Goal: Task Accomplishment & Management: Use online tool/utility

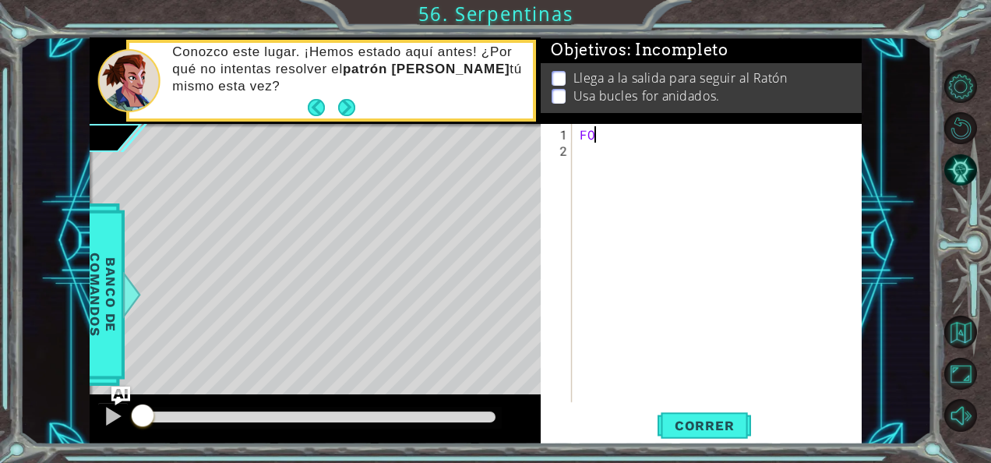
type textarea "F"
type textarea "for i in range(3)"
type textarea "for i in range(3):"
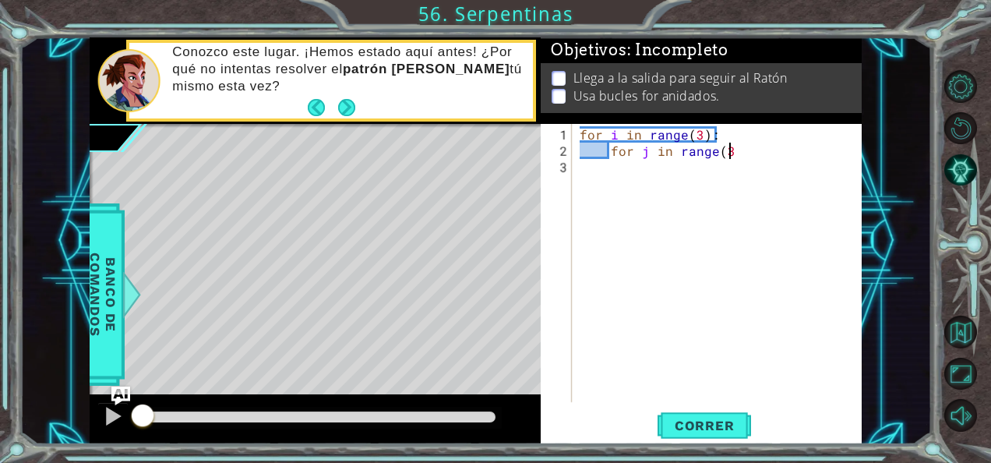
scroll to position [0, 9]
type textarea "for j in range(3):"
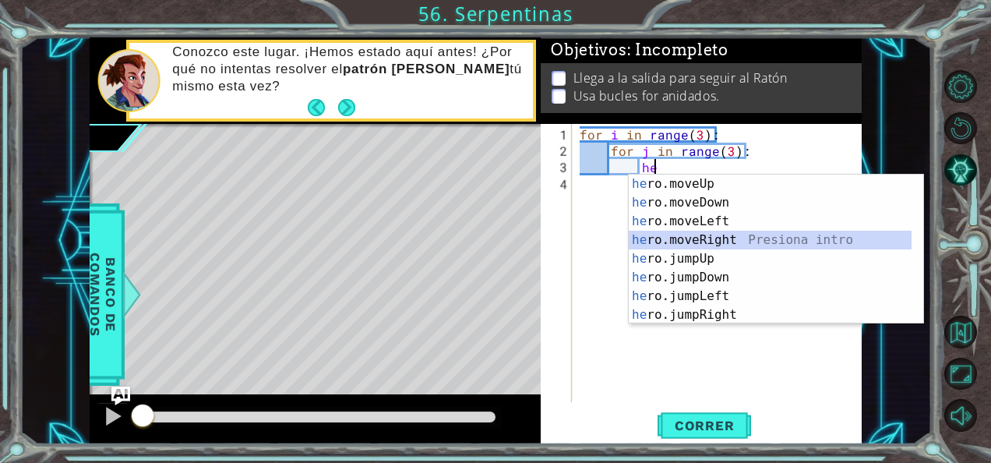
click at [777, 236] on div "he ro.moveUp Presiona intro he ro.moveDown Presiona intro he ro.moveLeft Presio…" at bounding box center [771, 268] width 284 height 187
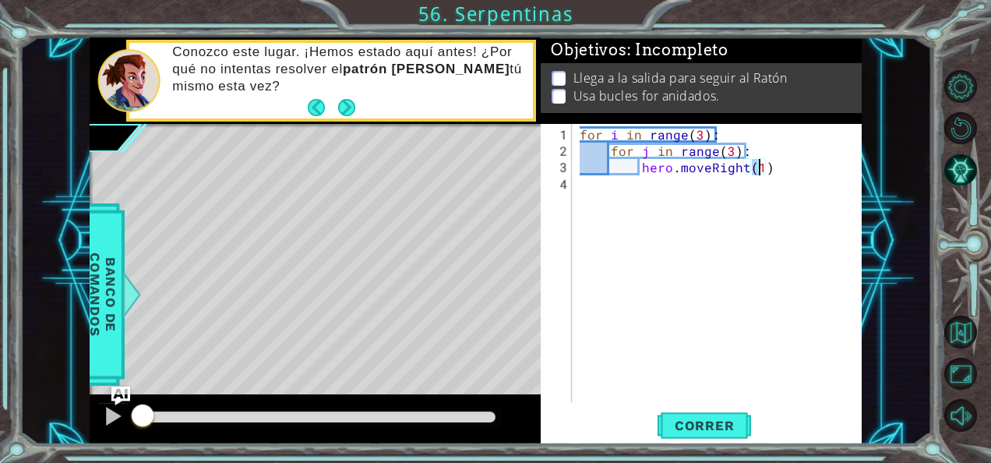
type textarea "hero.moveRight()"
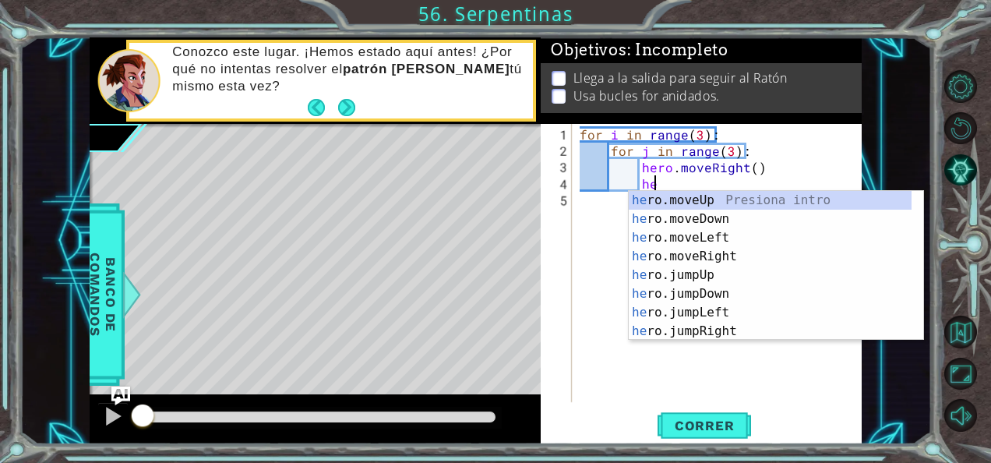
type textarea "hero"
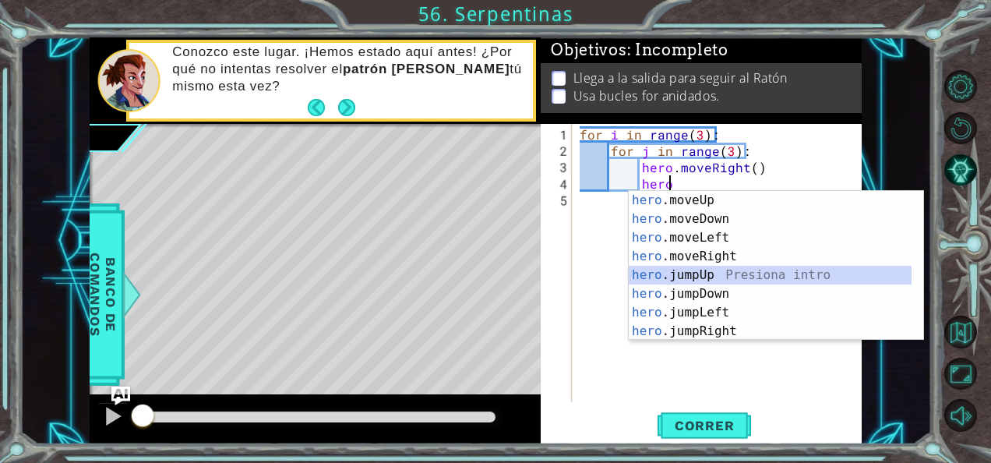
click at [728, 276] on div "hero .moveUp Presiona intro hero .moveDown Presiona intro hero .moveLeft Presio…" at bounding box center [771, 284] width 284 height 187
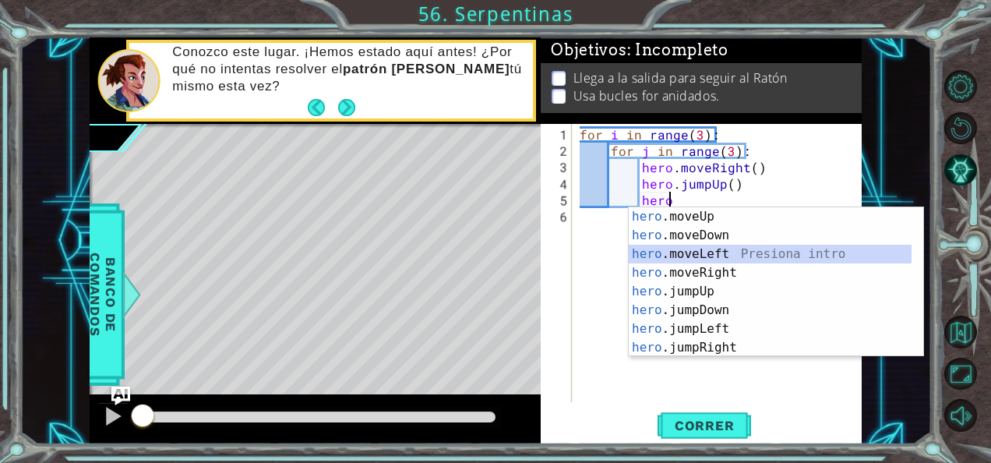
click at [723, 250] on div "hero .moveUp Presiona intro hero .moveDown Presiona intro hero .moveLeft Presio…" at bounding box center [771, 300] width 284 height 187
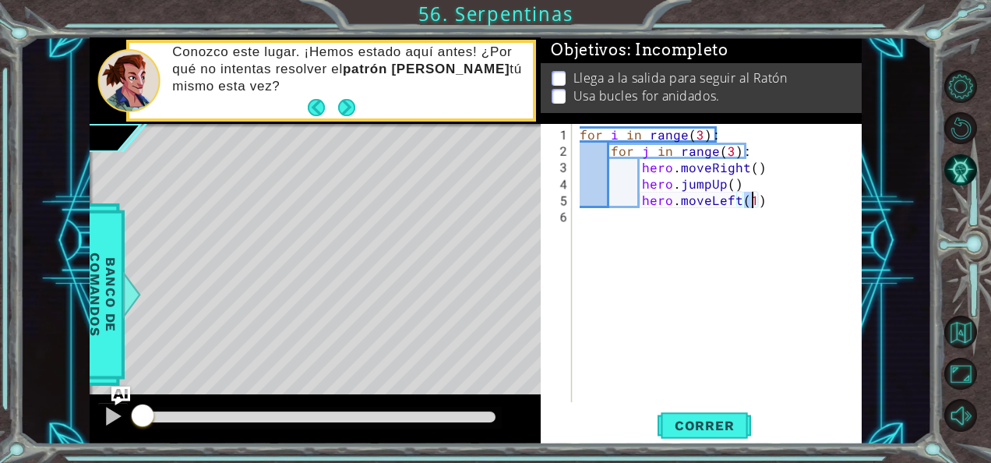
type textarea "hero.moveLeft()"
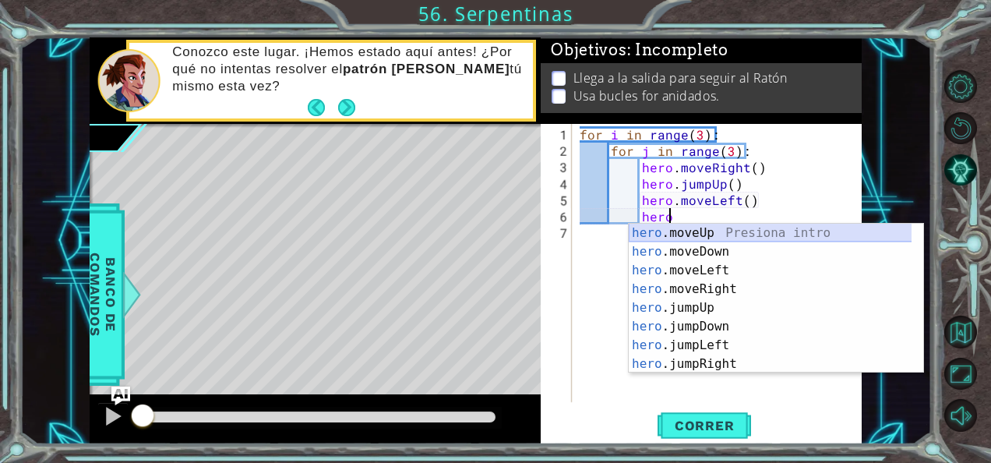
click at [708, 232] on div "hero .moveUp Presiona intro hero .moveDown Presiona intro hero .moveLeft Presio…" at bounding box center [771, 317] width 284 height 187
type textarea "hero.moveUp(1)"
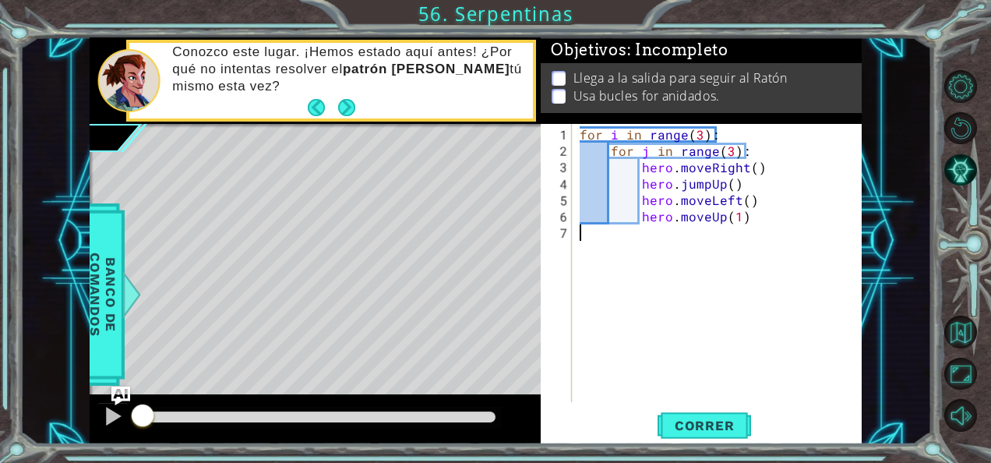
click at [705, 256] on div "for i in range ( 3 ) : for j in range ( 3 ) : hero . moveRight ( ) hero . jumpU…" at bounding box center [721, 281] width 290 height 311
click at [735, 218] on div "for i in range ( 3 ) : for j in range ( 3 ) : hero . moveRight ( ) hero . jumpU…" at bounding box center [721, 281] width 290 height 311
click at [704, 418] on span "Correr" at bounding box center [704, 426] width 91 height 16
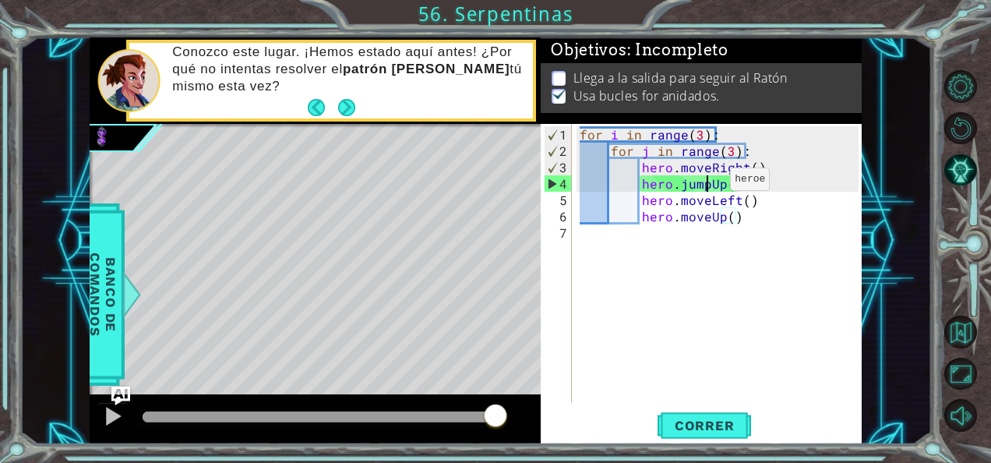
click at [703, 185] on div "for i in range ( 3 ) : for j in range ( 3 ) : hero . moveRight ( ) hero . jumpU…" at bounding box center [721, 281] width 290 height 311
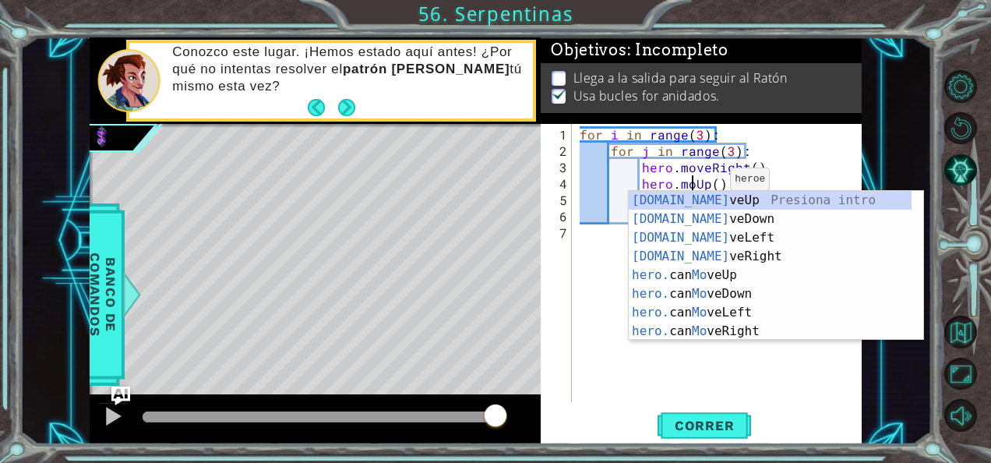
scroll to position [0, 8]
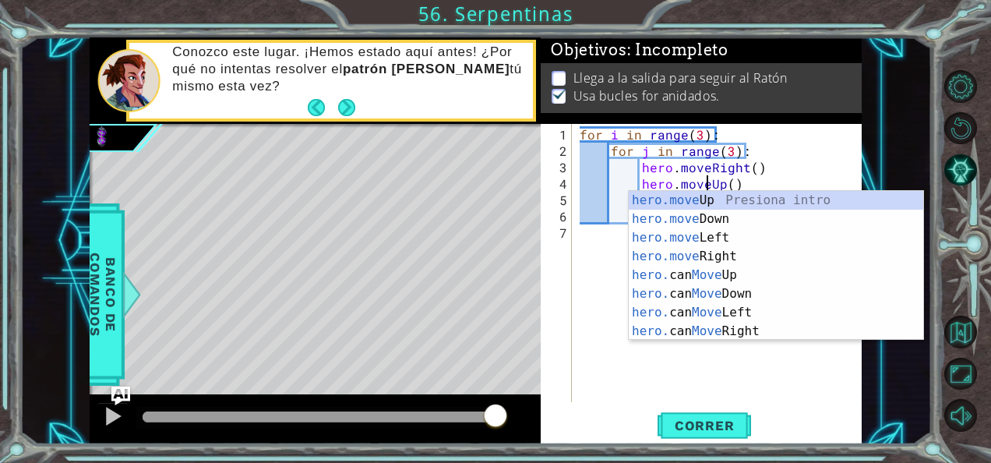
type textarea "hero.moveUp()"
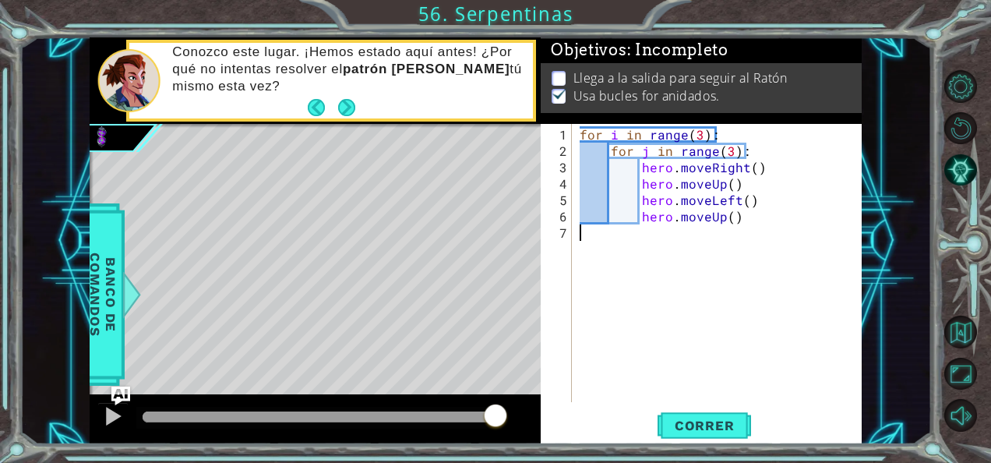
click at [696, 371] on div "for i in range ( 3 ) : for j in range ( 3 ) : hero . moveRight ( ) hero . moveU…" at bounding box center [721, 281] width 290 height 311
click at [701, 424] on span "Correr" at bounding box center [704, 426] width 91 height 16
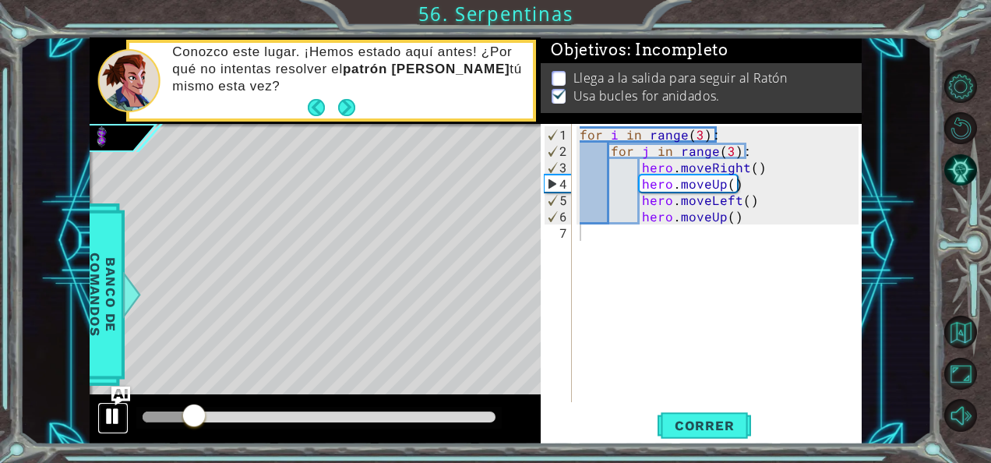
click at [107, 409] on div at bounding box center [113, 416] width 20 height 20
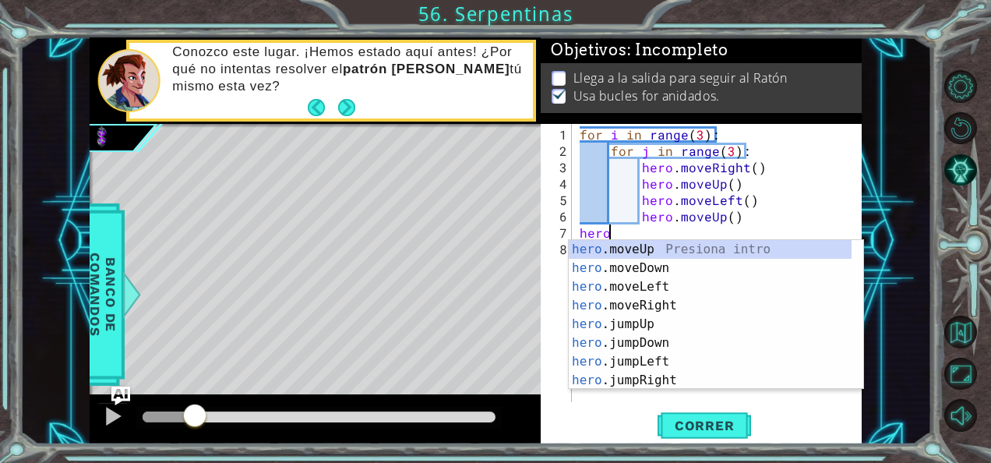
scroll to position [0, 1]
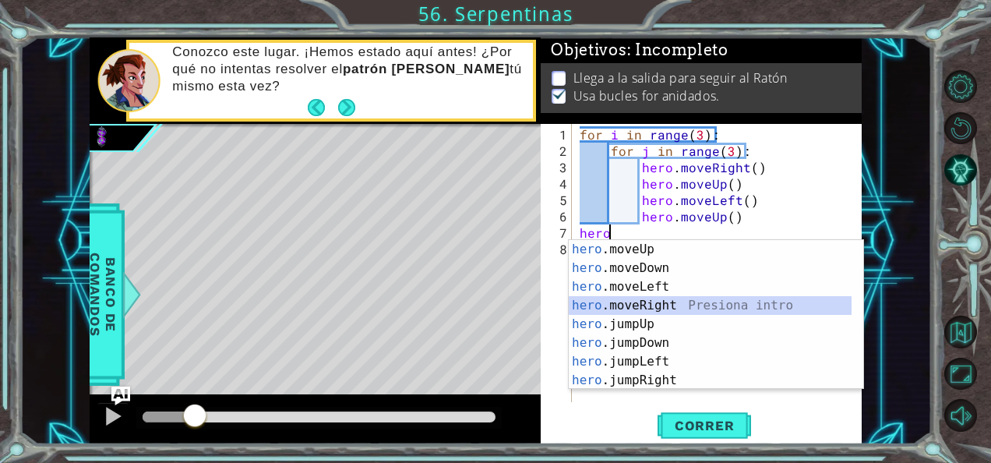
click at [609, 300] on div "hero .moveUp Presiona intro hero .moveDown Presiona intro hero .moveLeft Presio…" at bounding box center [711, 333] width 284 height 187
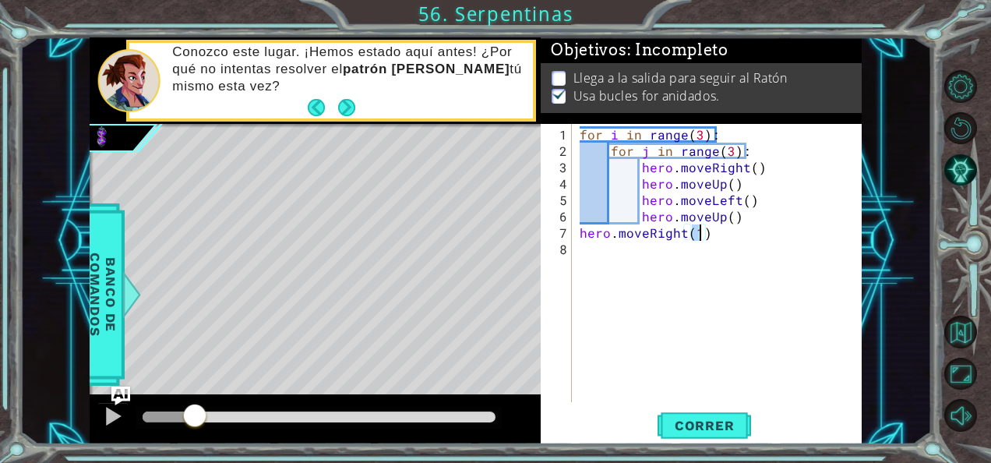
type textarea "hero.moveRight()"
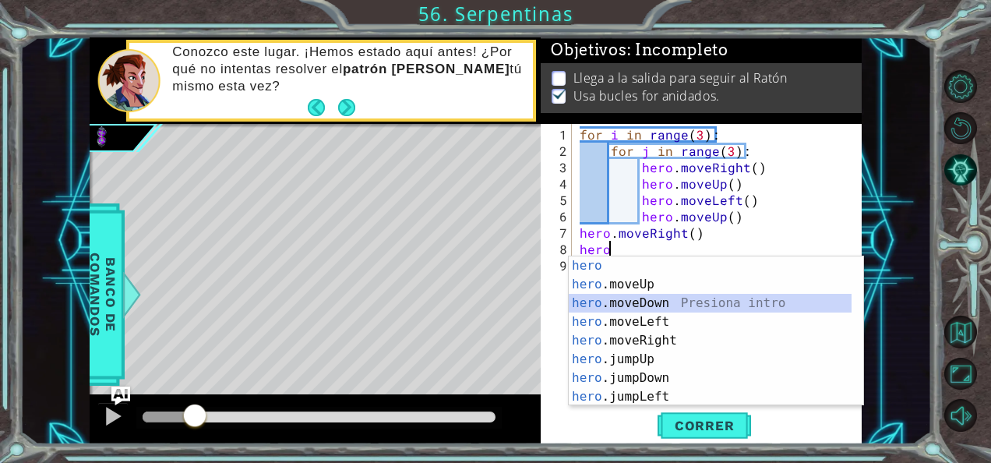
click at [661, 305] on div "hero Presiona intro hero .moveUp Presiona intro hero .moveDown Presiona intro h…" at bounding box center [711, 349] width 284 height 187
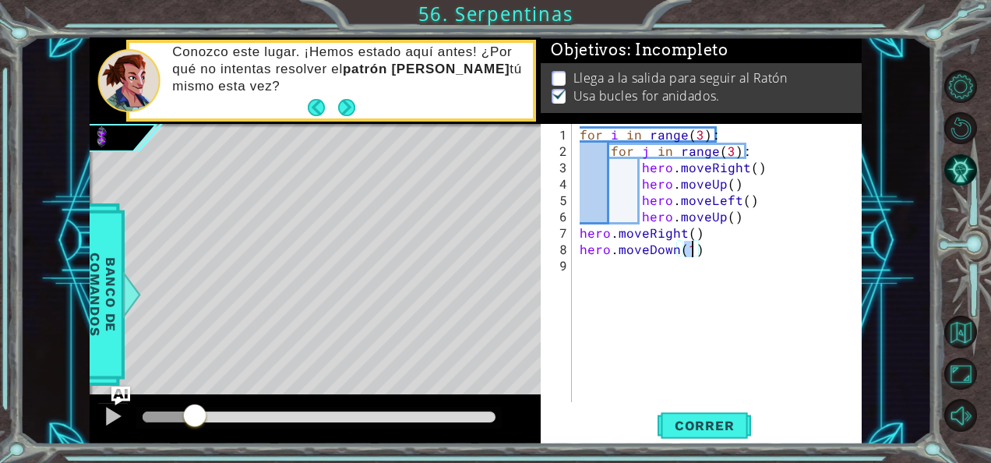
scroll to position [0, 6]
type textarea "hero.moveDown()"
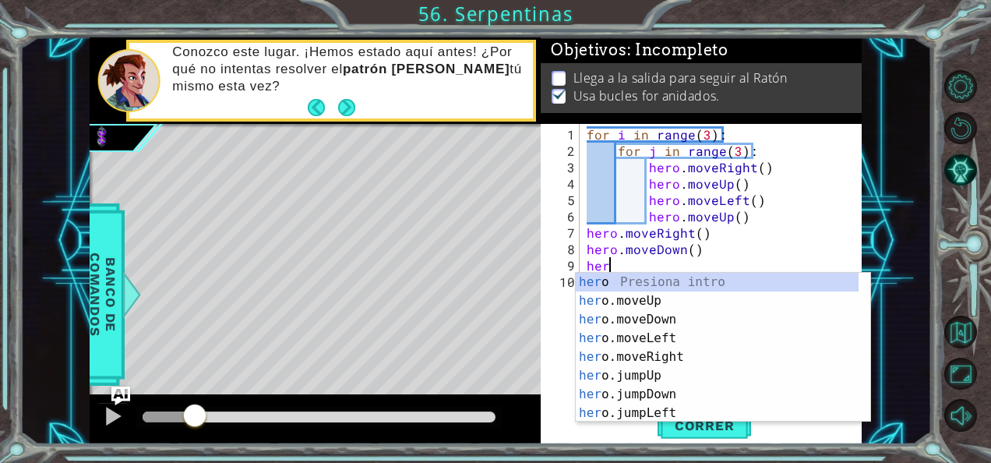
scroll to position [0, 1]
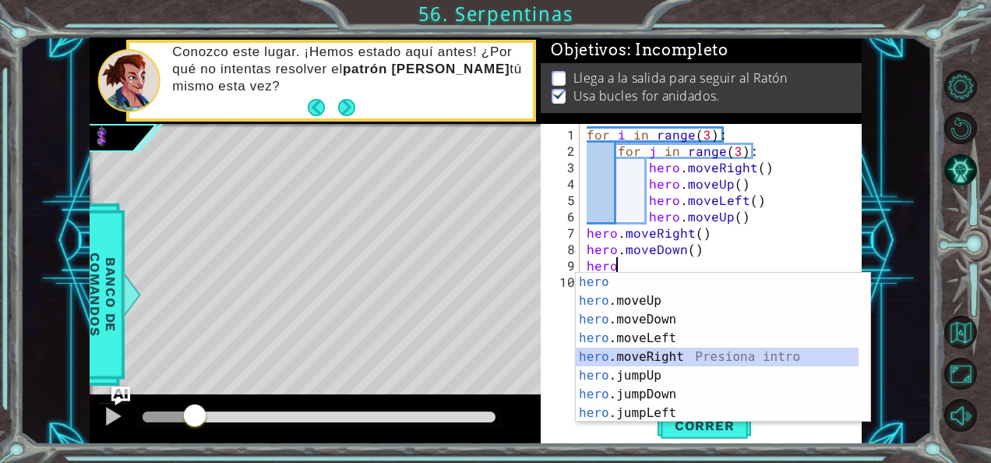
click at [667, 357] on div "hero Presiona intro hero .moveUp Presiona intro hero .moveDown Presiona intro h…" at bounding box center [718, 366] width 284 height 187
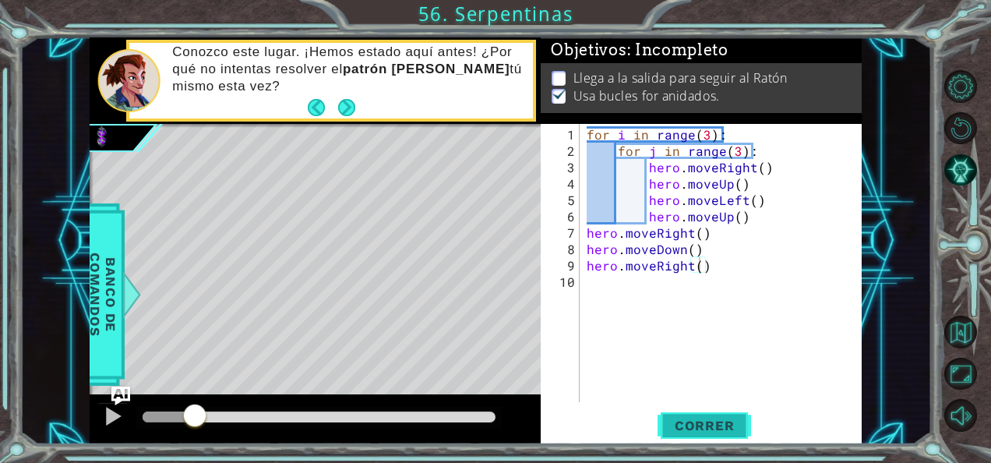
click at [708, 418] on span "Correr" at bounding box center [704, 426] width 91 height 16
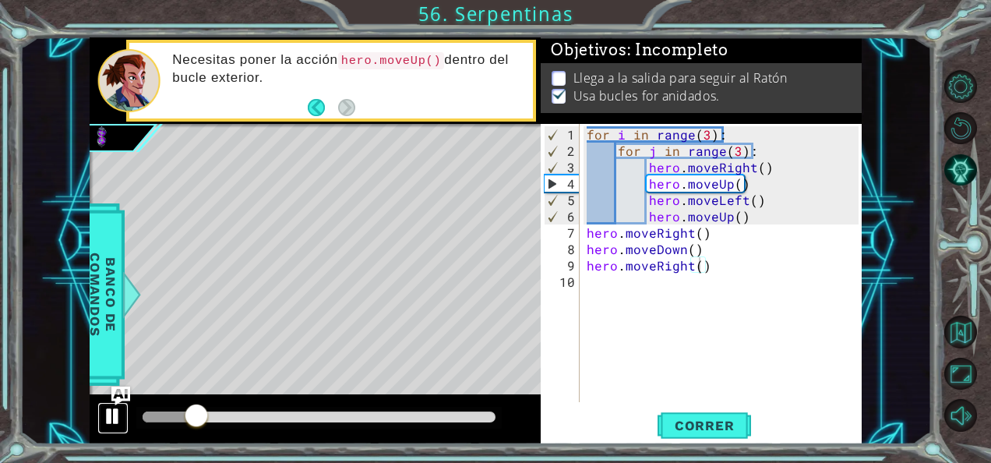
click at [115, 413] on div at bounding box center [113, 416] width 20 height 20
click at [696, 413] on button "Correr" at bounding box center [704, 425] width 93 height 32
click at [725, 234] on div "for i in range ( 3 ) : for j in range ( 3 ) : hero . moveRight ( ) hero . moveU…" at bounding box center [725, 281] width 283 height 311
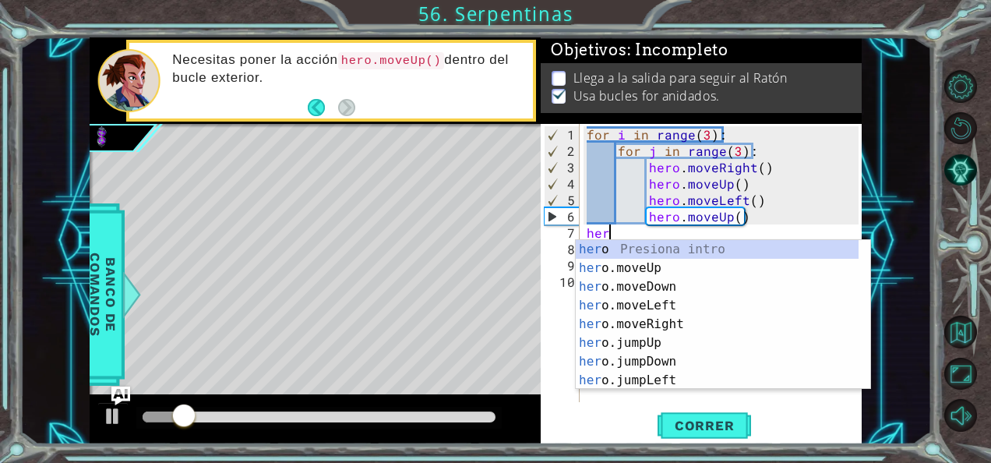
type textarea "h"
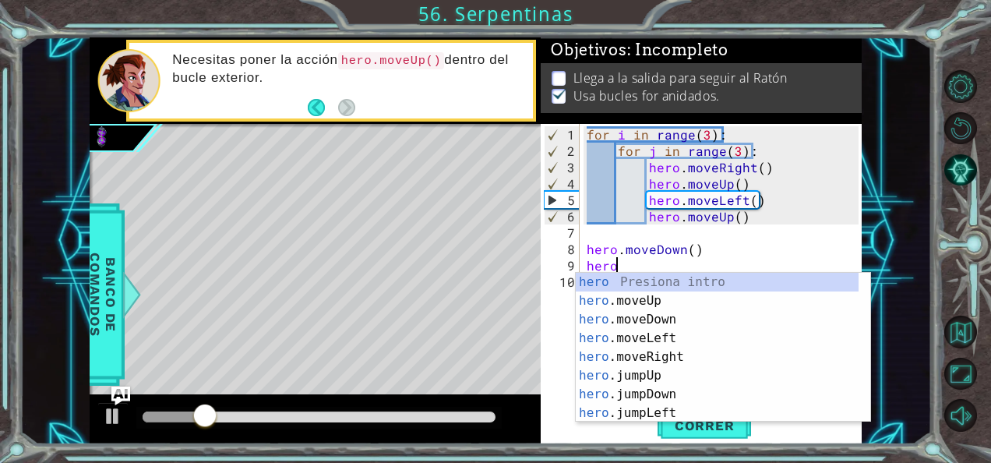
type textarea "h"
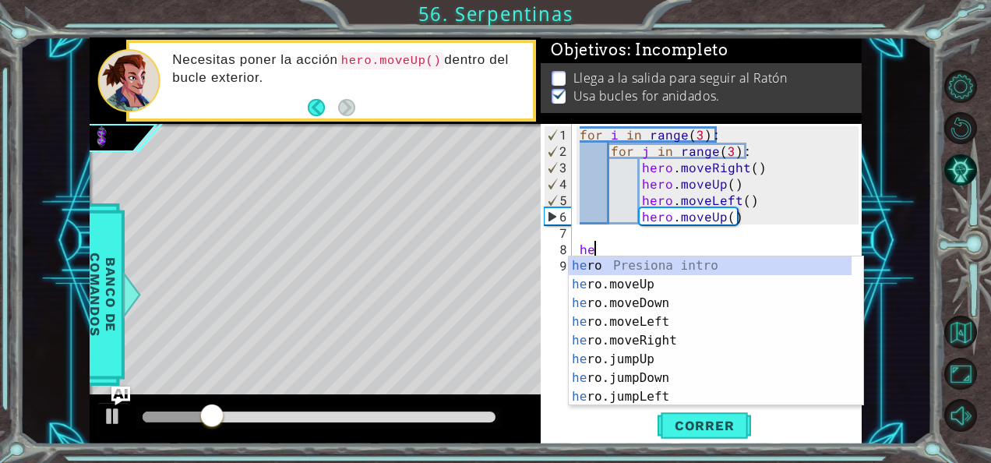
type textarea "h"
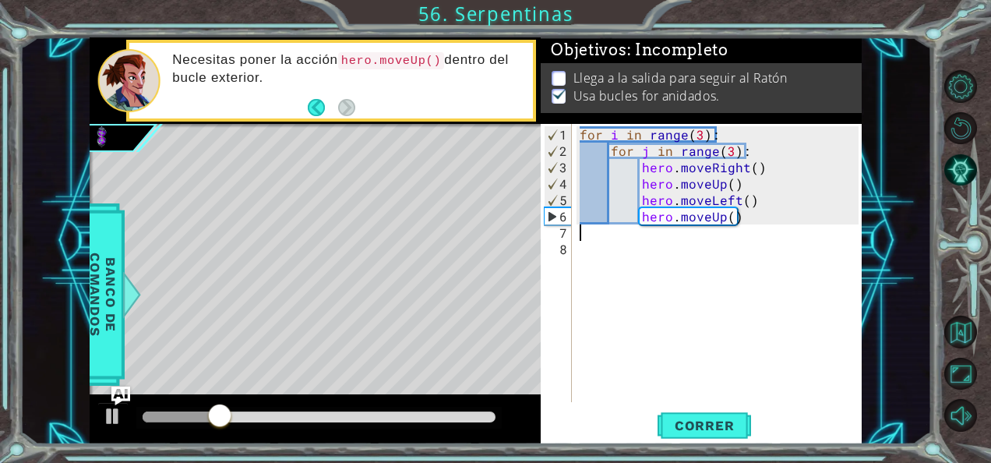
type textarea "hero.moveUp()"
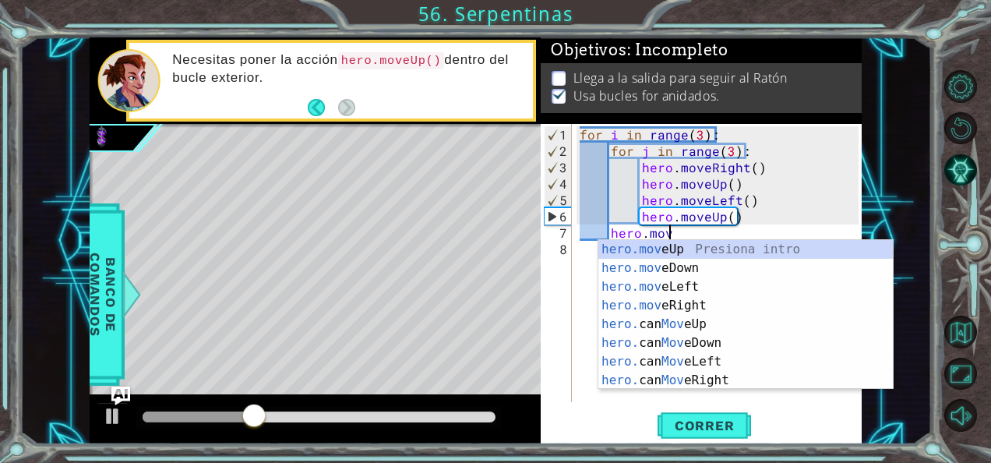
scroll to position [0, 5]
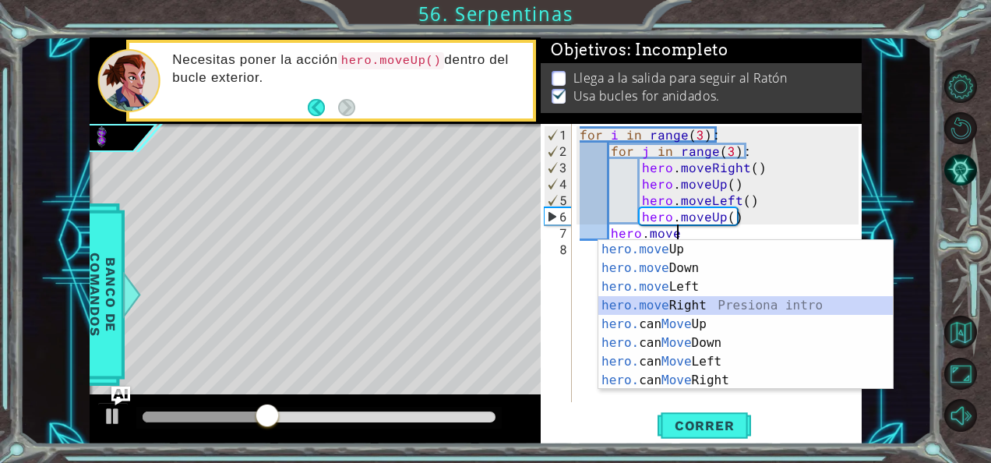
click at [686, 298] on div "hero.move Up Presiona intro hero.move Down Presiona intro hero.move Left Presio…" at bounding box center [745, 333] width 295 height 187
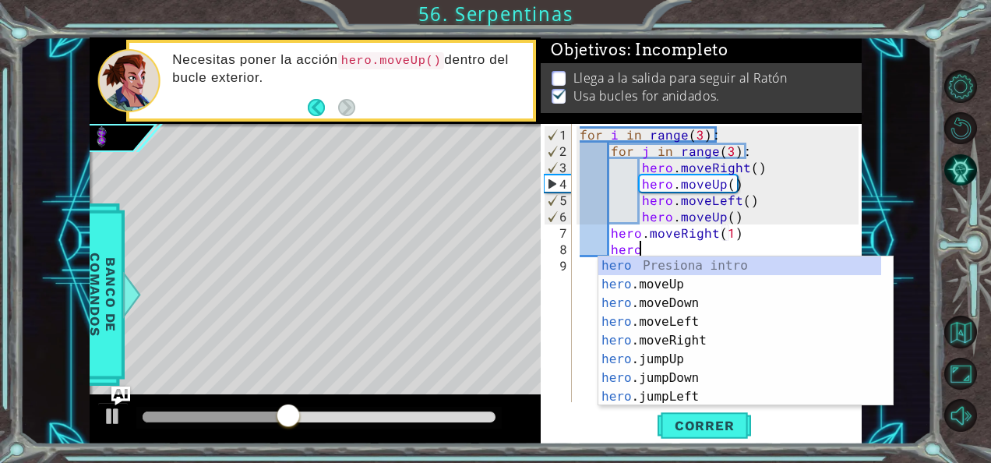
scroll to position [0, 11]
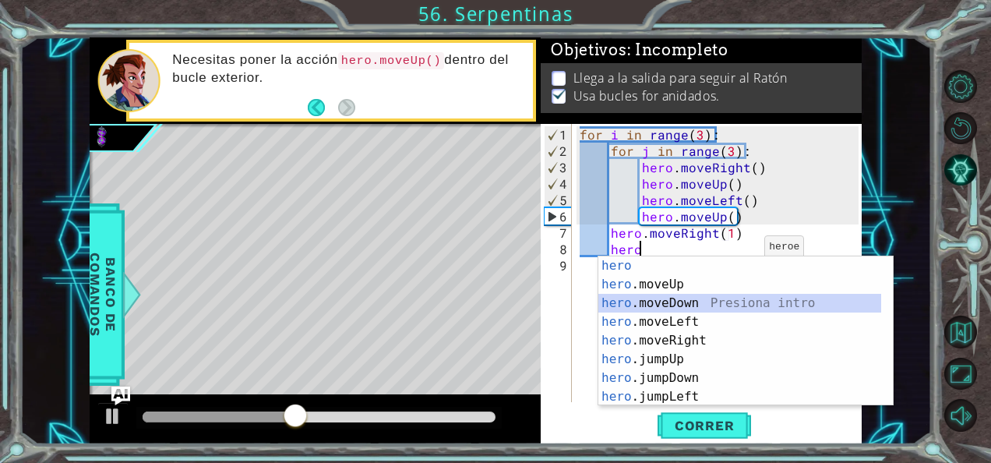
click at [725, 296] on div "hero Presiona intro hero .moveUp Presiona intro hero .moveDown Presiona intro h…" at bounding box center [740, 349] width 284 height 187
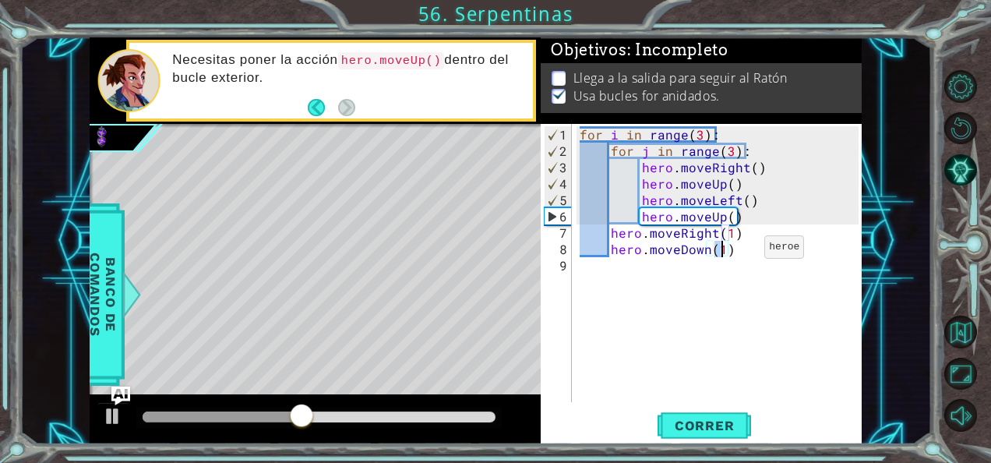
type textarea "hero.moveDown(6)"
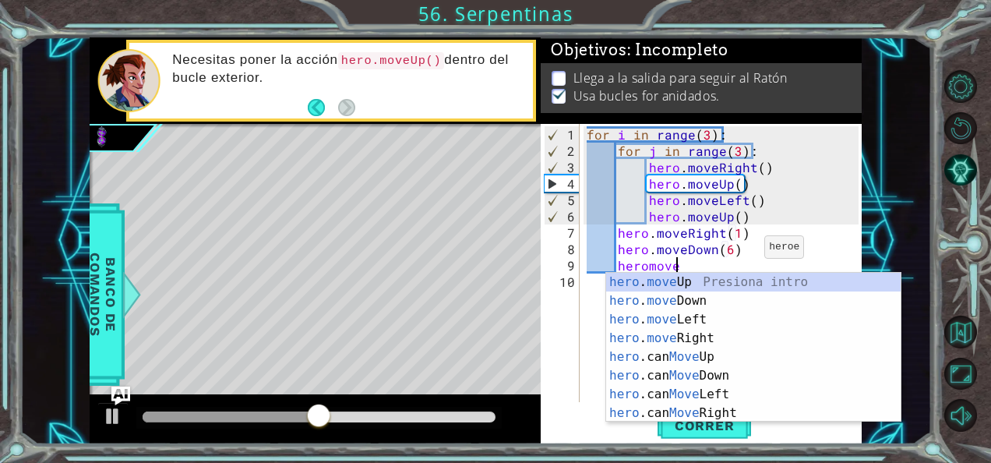
scroll to position [0, 5]
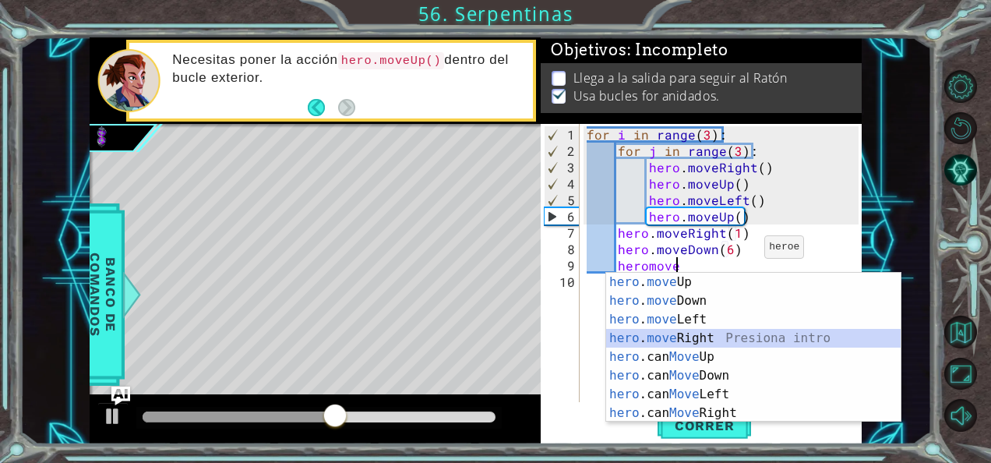
click at [669, 330] on div "hero . move Up Presiona intro hero . move Down Presiona intro hero . move Left …" at bounding box center [753, 366] width 295 height 187
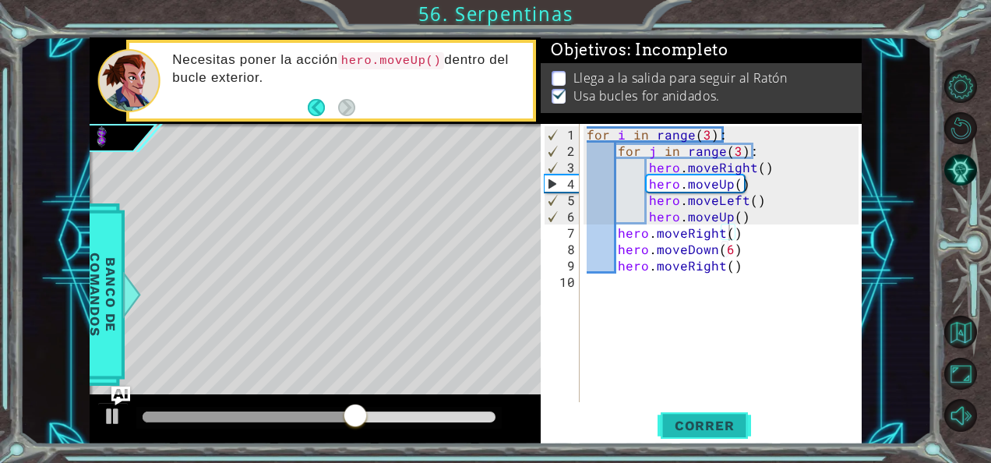
click at [708, 427] on span "Correr" at bounding box center [704, 426] width 91 height 16
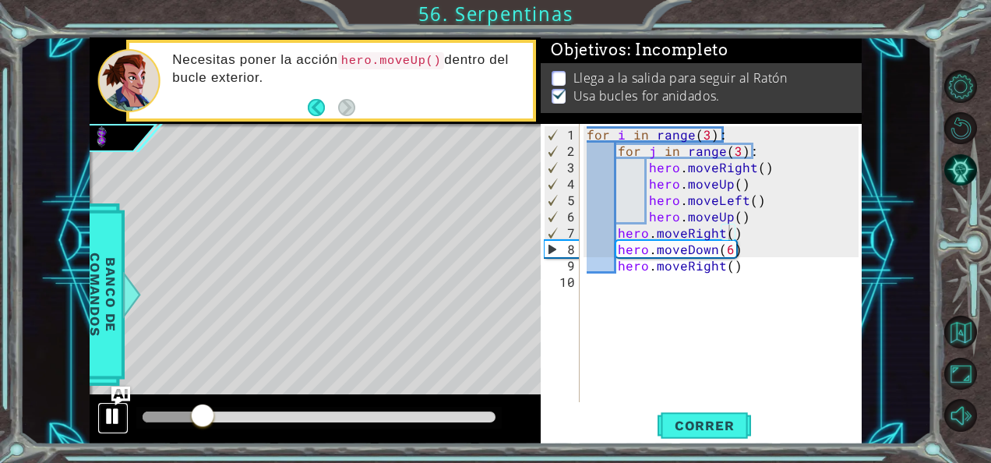
click at [107, 422] on div at bounding box center [113, 416] width 20 height 20
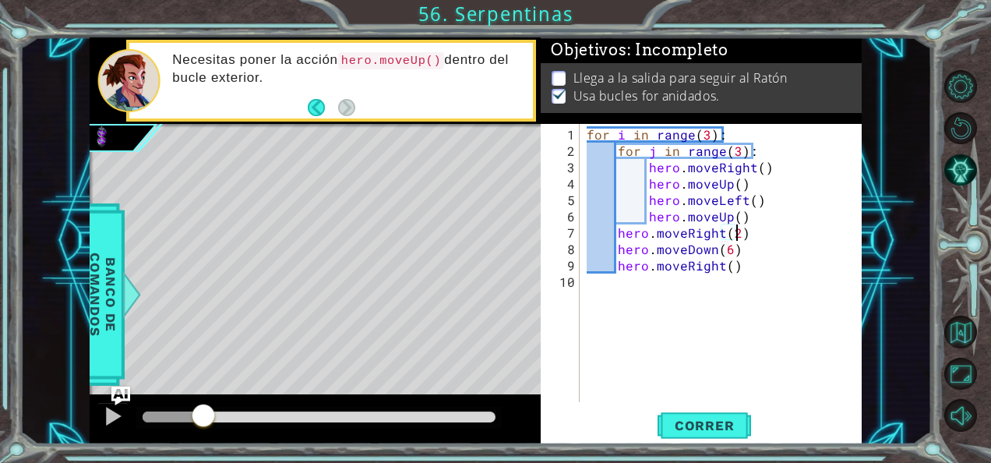
scroll to position [0, 9]
type textarea "hero.moveRight(2)"
click at [706, 430] on span "Correr" at bounding box center [704, 426] width 91 height 16
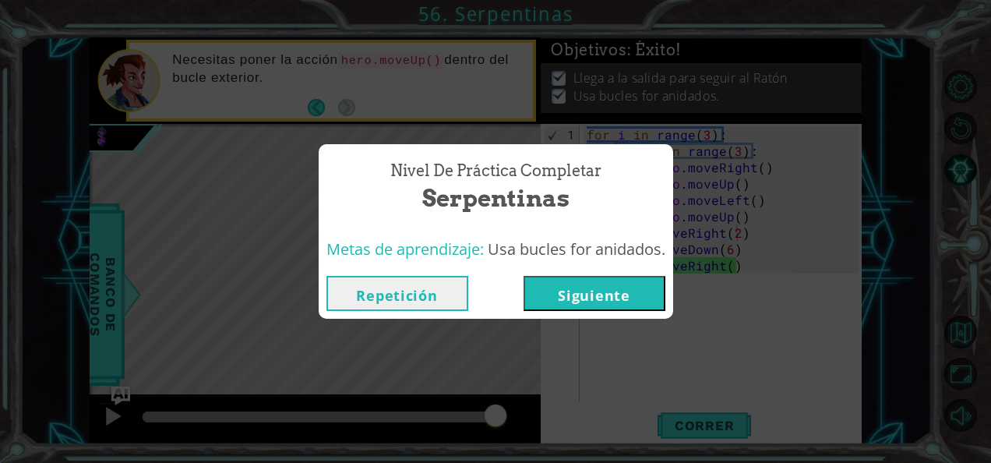
click at [586, 290] on button "Siguiente" at bounding box center [595, 293] width 142 height 35
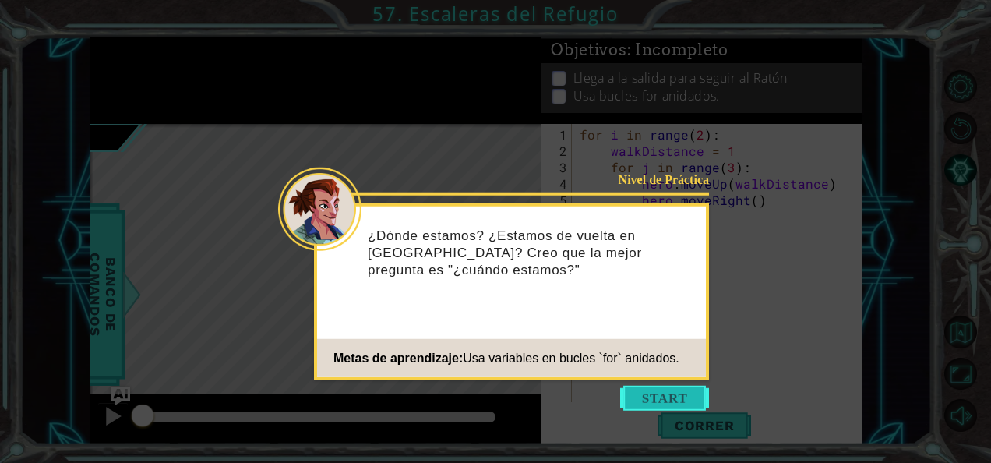
click at [659, 394] on button "Start" at bounding box center [664, 398] width 89 height 25
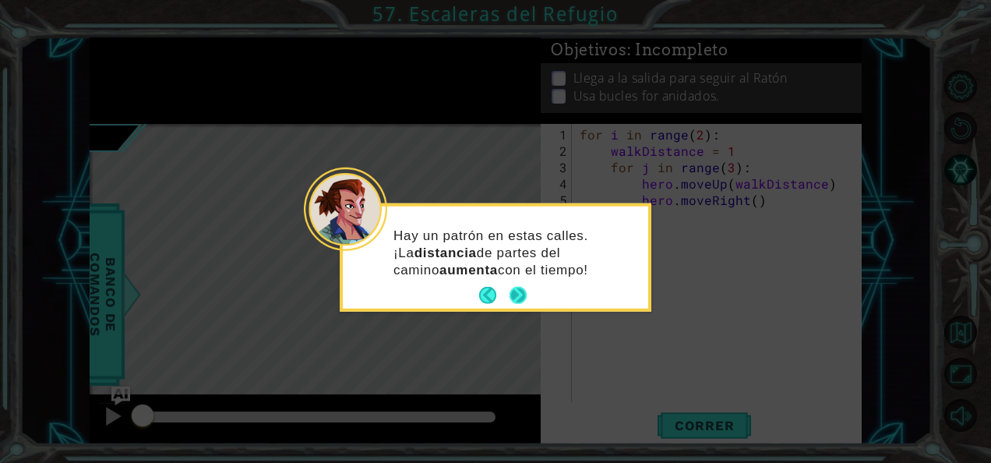
click at [513, 291] on button "Next" at bounding box center [518, 295] width 23 height 23
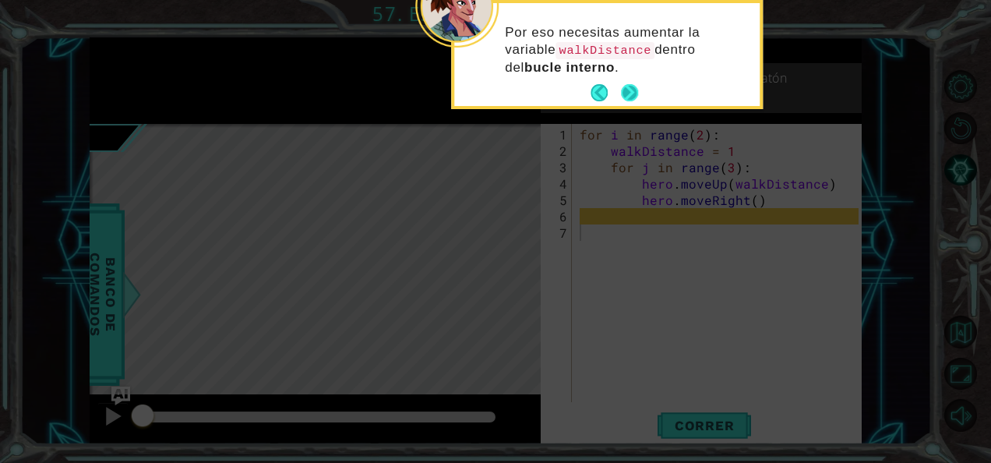
click at [628, 85] on button "Next" at bounding box center [630, 93] width 22 height 22
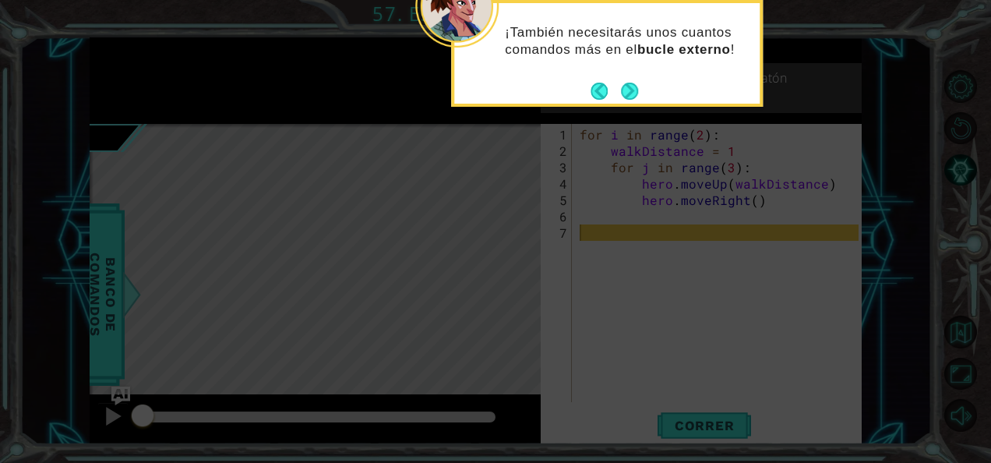
click at [628, 85] on button "Next" at bounding box center [630, 90] width 22 height 22
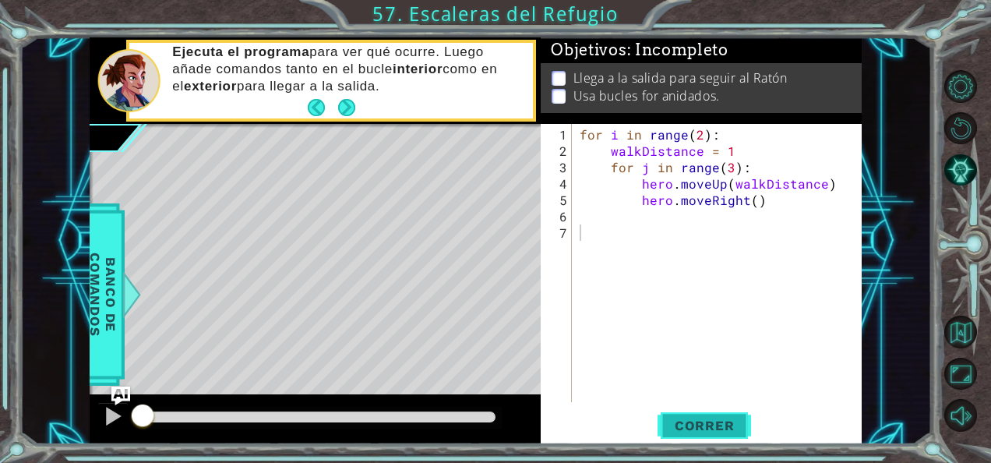
click at [697, 415] on button "Correr" at bounding box center [704, 425] width 93 height 32
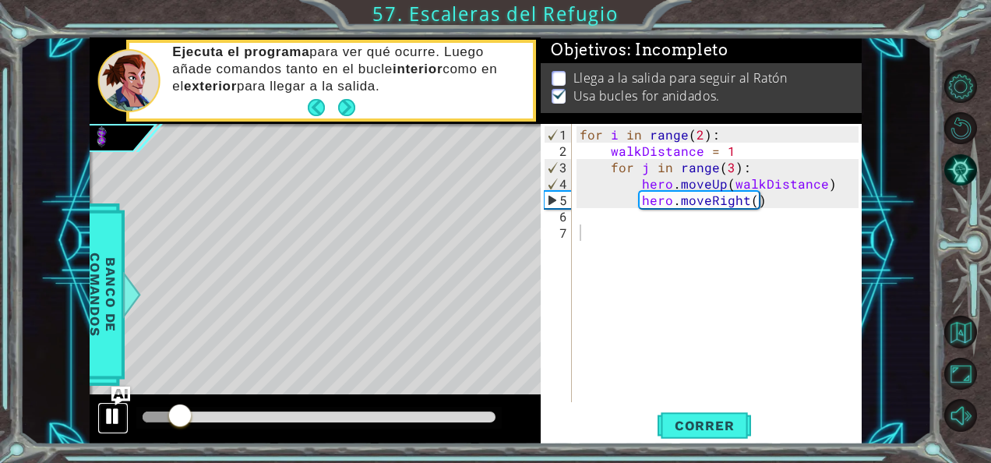
click at [116, 413] on div at bounding box center [113, 416] width 20 height 20
click at [778, 201] on div "for i in range ( 2 ) : walkDistance = 1 for j in range ( 3 ) : hero . moveUp ( …" at bounding box center [721, 281] width 290 height 311
type textarea "hero.moveRight()"
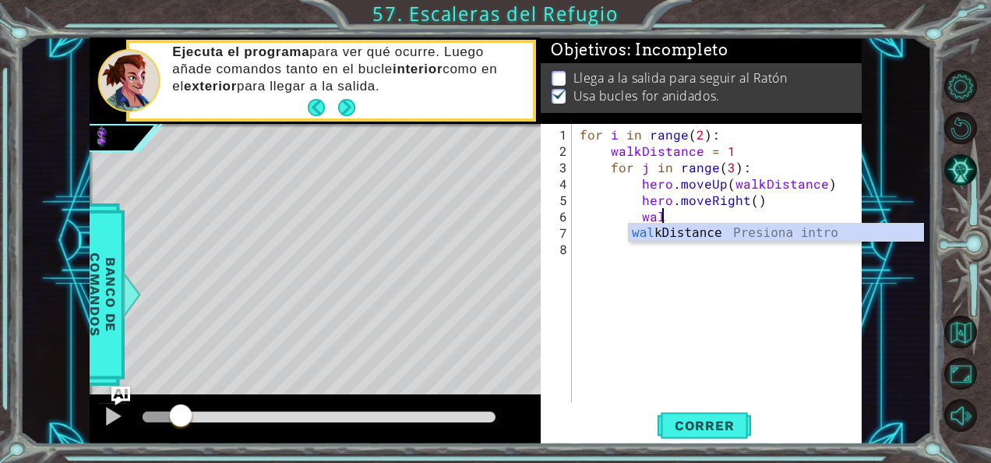
scroll to position [0, 5]
click at [747, 237] on div "walk Distance Presiona intro" at bounding box center [776, 252] width 295 height 56
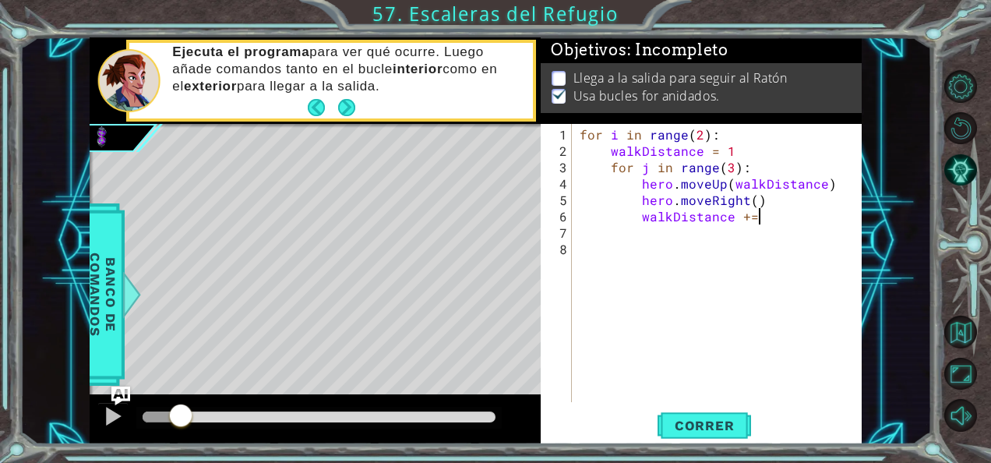
scroll to position [0, 11]
type textarea "walkDistance += 1"
click at [707, 411] on button "Correr" at bounding box center [704, 425] width 93 height 32
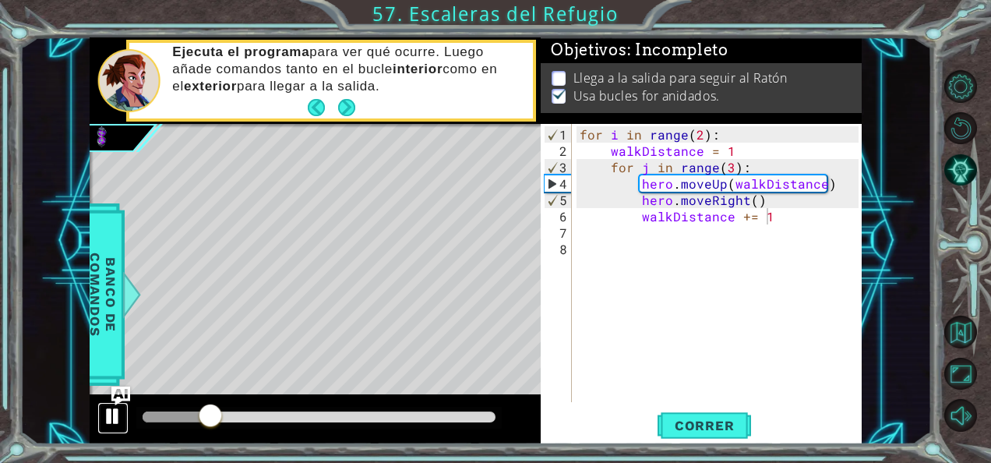
click at [110, 421] on div at bounding box center [113, 416] width 20 height 20
click at [790, 213] on div "for i in range ( 2 ) : walkDistance = 1 for j in range ( 3 ) : hero . moveUp ( …" at bounding box center [721, 281] width 290 height 311
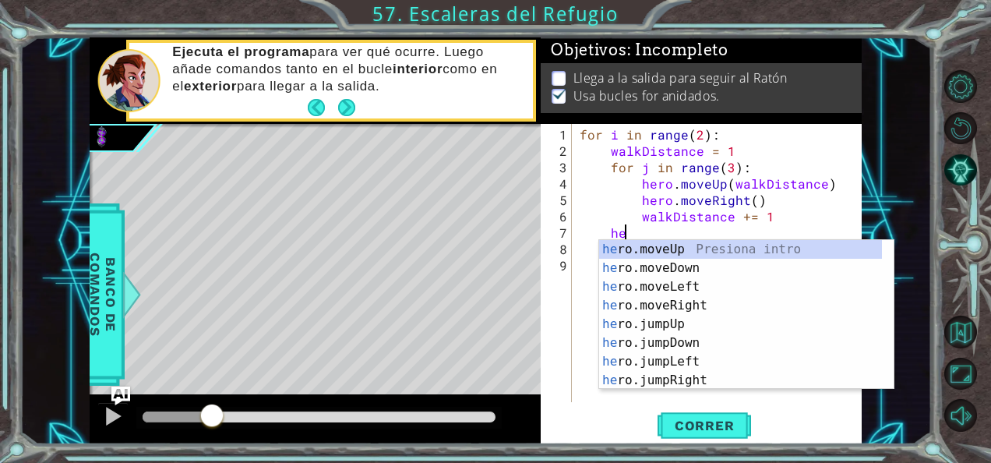
scroll to position [0, 2]
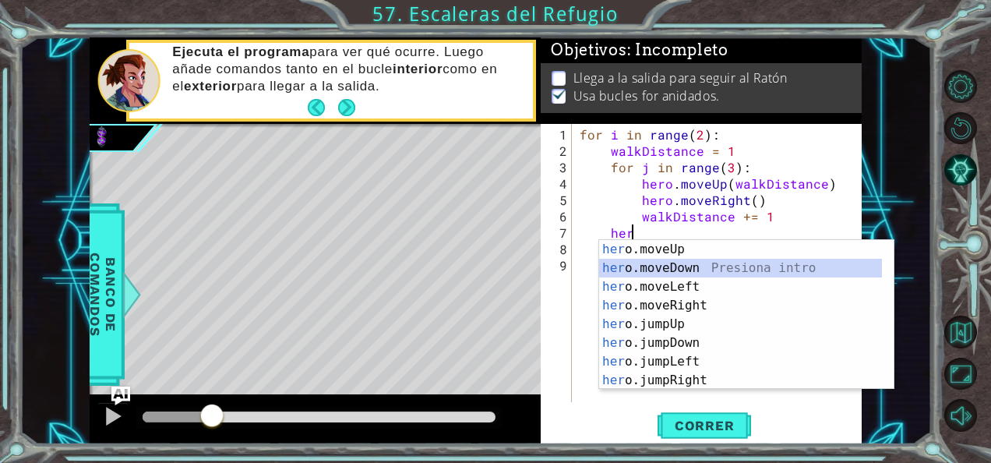
click at [725, 262] on div "her o.moveUp Presiona intro her o.moveDown Presiona intro her o.moveLeft Presio…" at bounding box center [741, 333] width 284 height 187
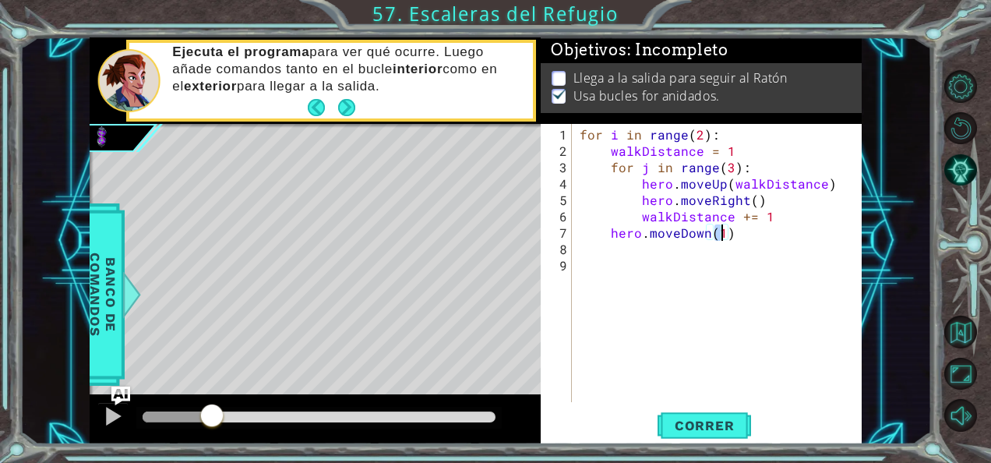
type textarea "hero.moveDown(6)"
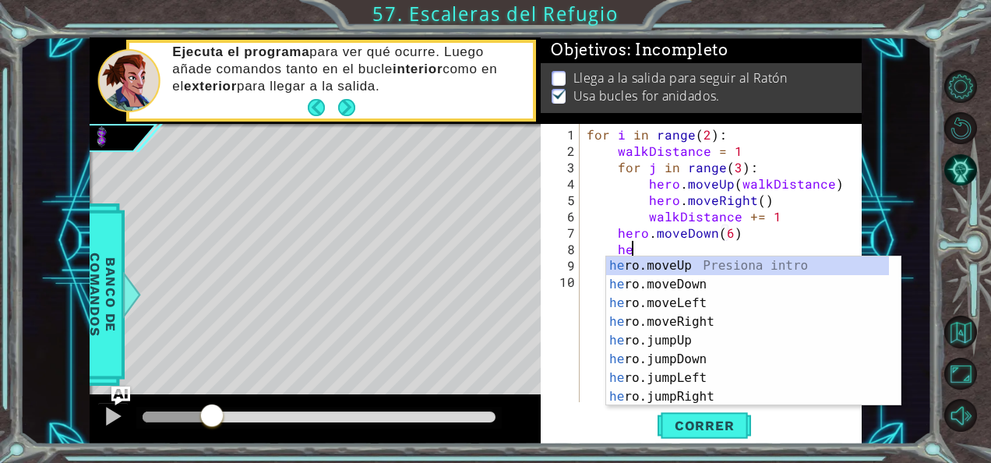
scroll to position [0, 2]
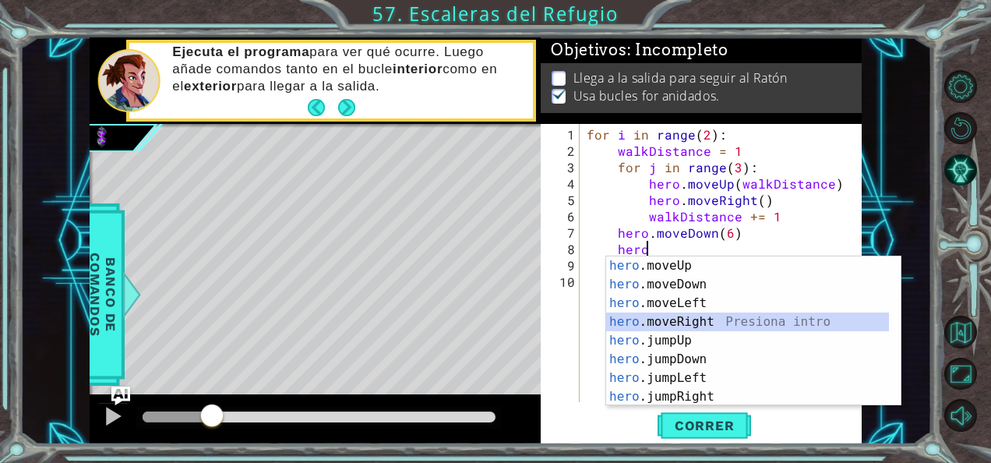
click at [703, 315] on div "hero .moveUp Presiona intro hero .moveDown Presiona intro hero .moveLeft Presio…" at bounding box center [748, 349] width 284 height 187
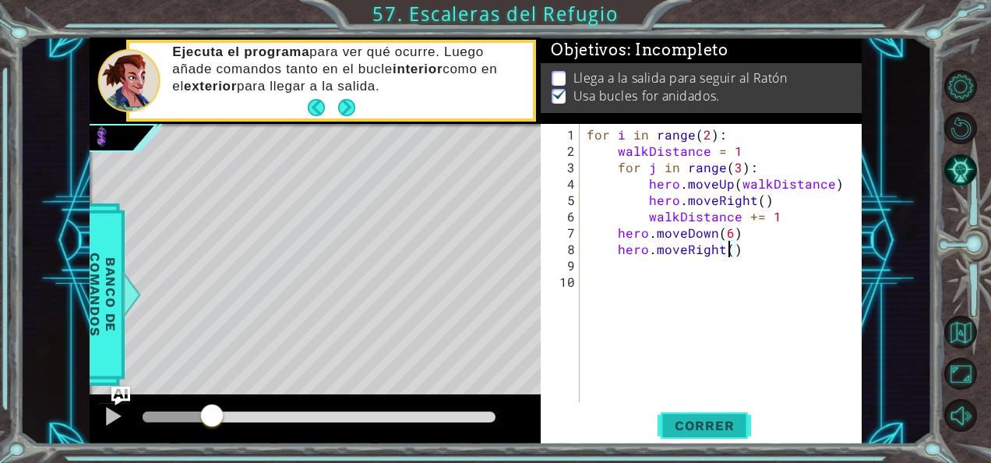
type textarea "hero.moveRight()"
click at [684, 416] on button "Correr" at bounding box center [704, 425] width 93 height 32
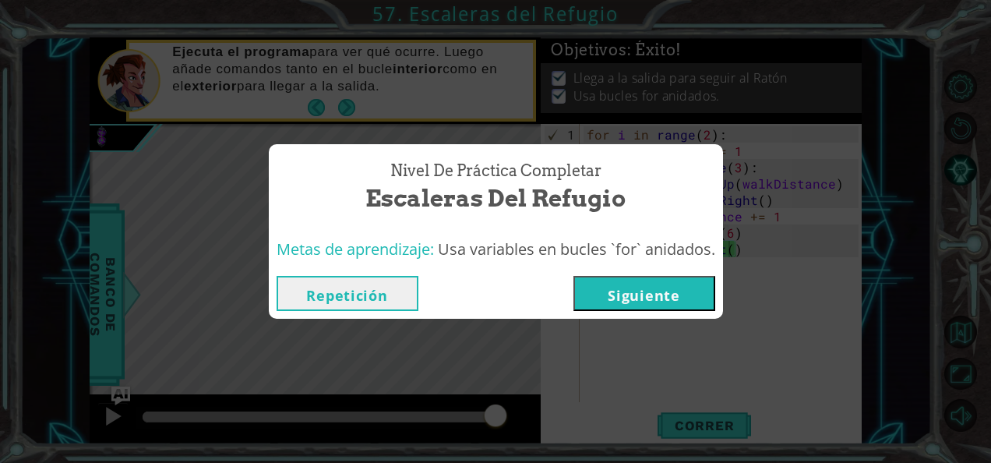
click at [674, 301] on button "Siguiente" at bounding box center [644, 293] width 142 height 35
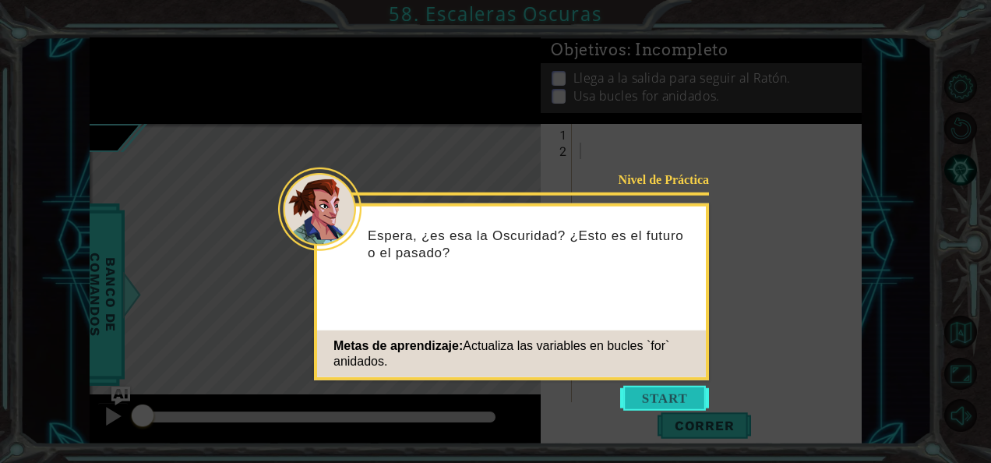
click at [668, 391] on button "Start" at bounding box center [664, 398] width 89 height 25
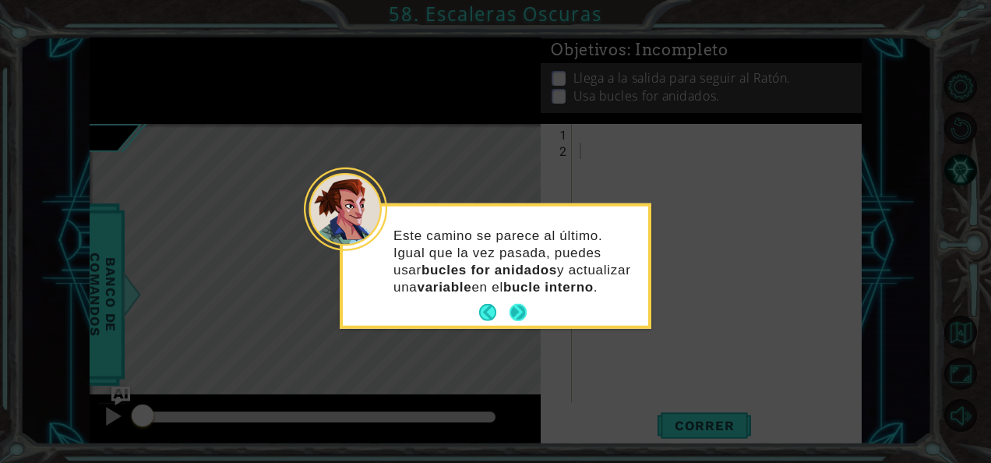
click at [519, 308] on button "Next" at bounding box center [518, 313] width 24 height 24
